Goal: Task Accomplishment & Management: Use online tool/utility

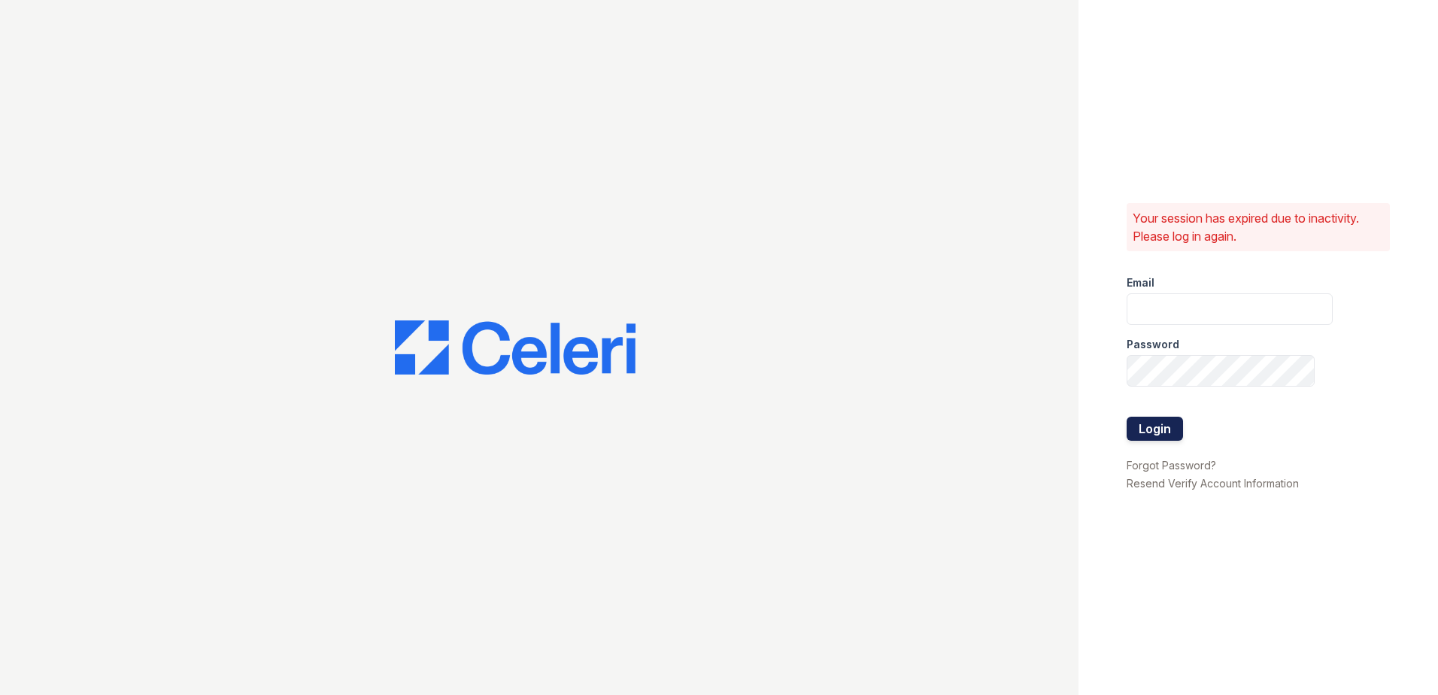
type input "commonsatcampcreek@mmgmgt.com"
click at [1177, 420] on button "Login" at bounding box center [1155, 429] width 56 height 24
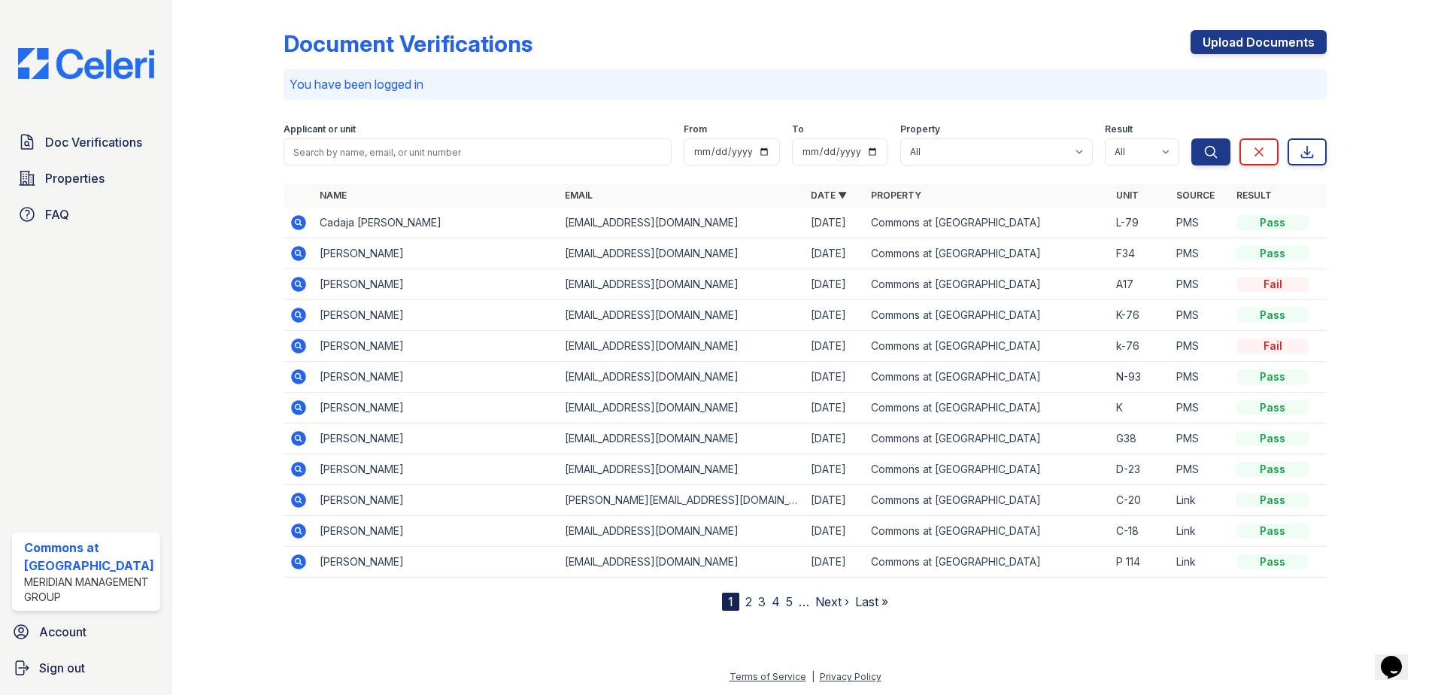
click at [750, 602] on link "2" at bounding box center [748, 601] width 7 height 15
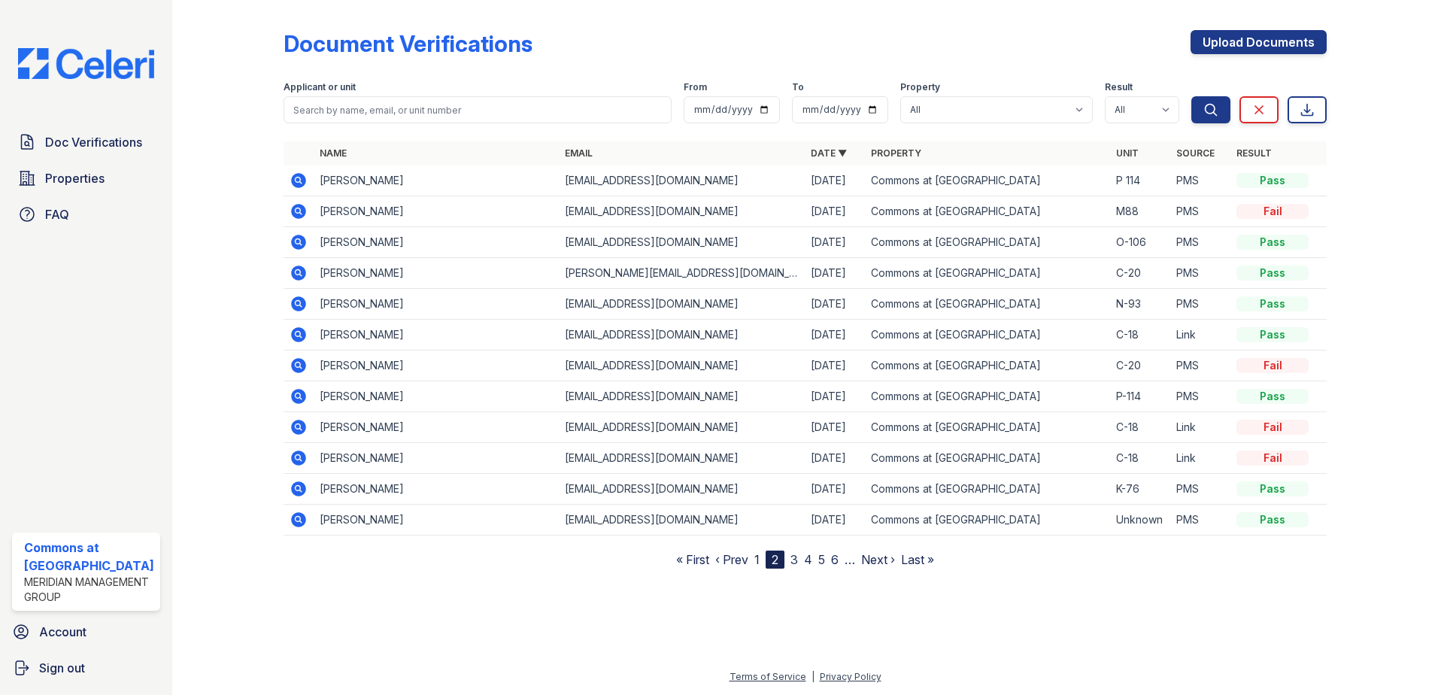
click at [759, 561] on link "1" at bounding box center [756, 559] width 5 height 15
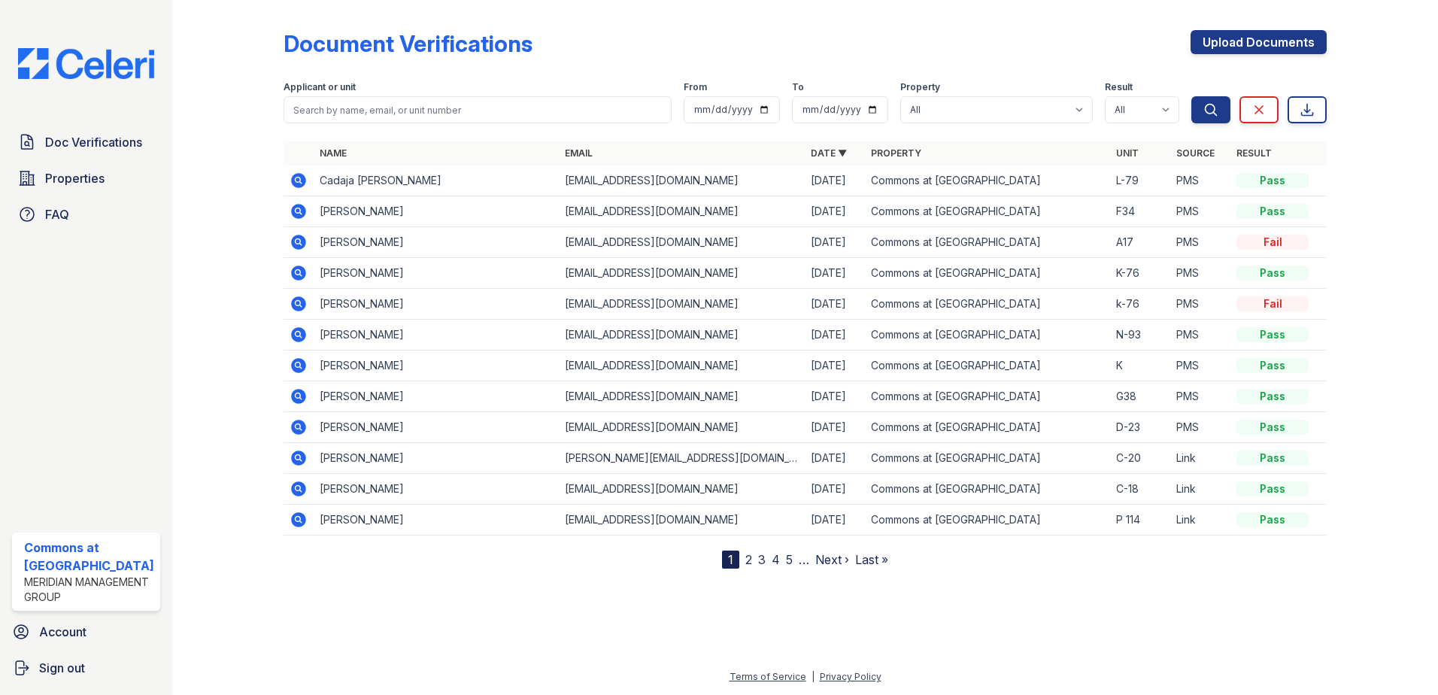
click at [736, 576] on div "Document Verifications Upload Documents Filter Applicant or unit From To Proper…" at bounding box center [805, 296] width 1218 height 593
click at [296, 365] on icon at bounding box center [298, 365] width 4 height 4
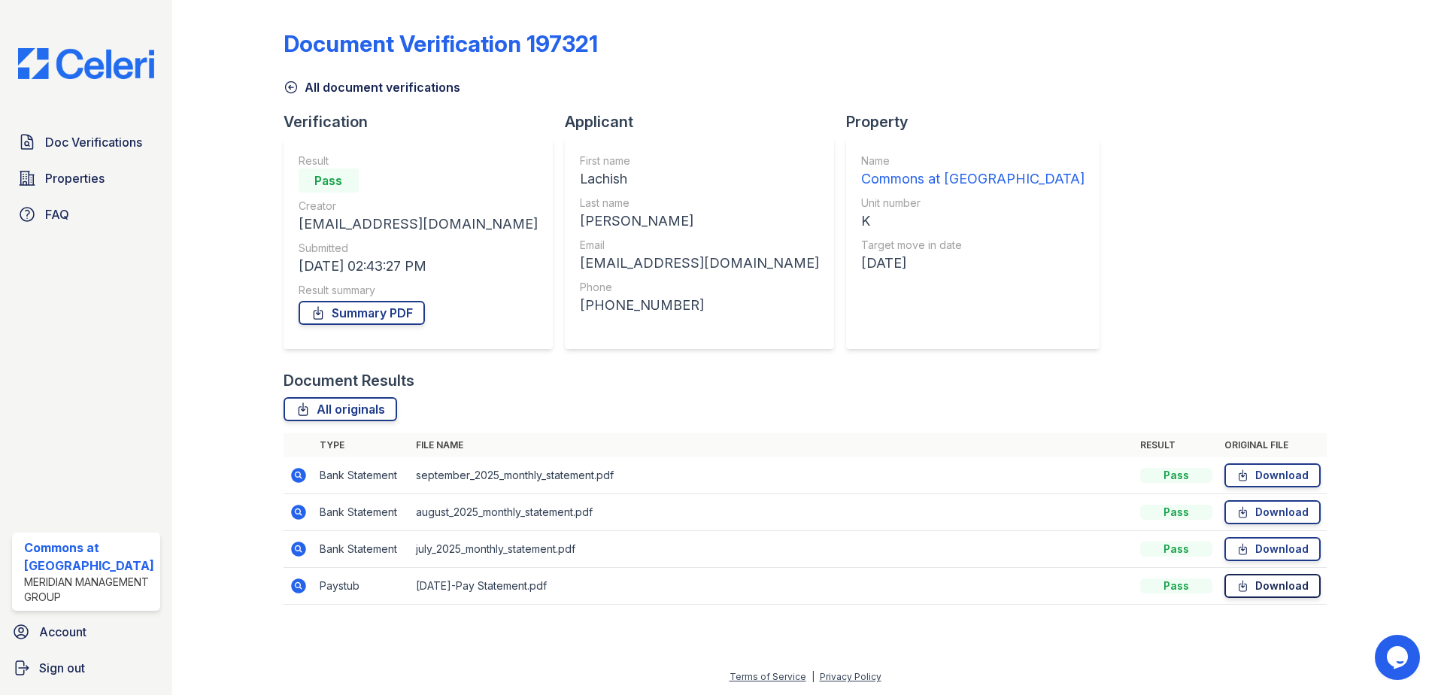
click at [1283, 590] on link "Download" at bounding box center [1273, 586] width 96 height 24
